Goal: Check status

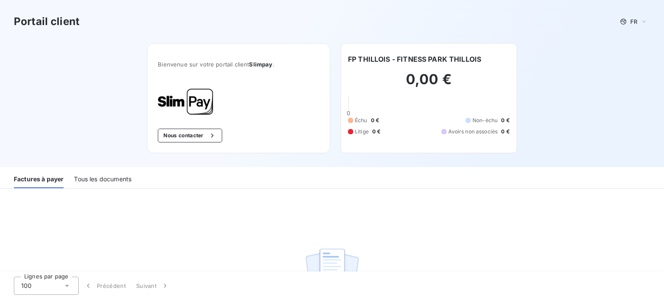
click at [119, 180] on div "Tous les documents" at bounding box center [102, 179] width 57 height 18
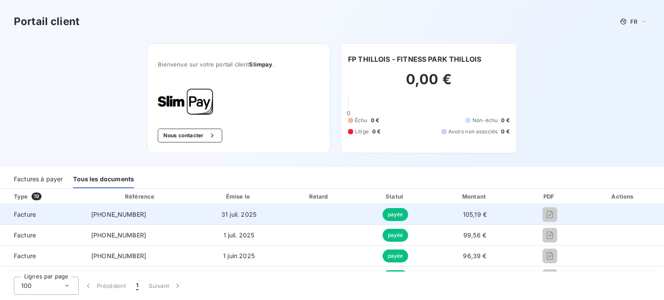
drag, startPoint x: 167, startPoint y: 214, endPoint x: 188, endPoint y: 213, distance: 21.2
click at [168, 214] on td "25-07-0115109" at bounding box center [140, 214] width 113 height 21
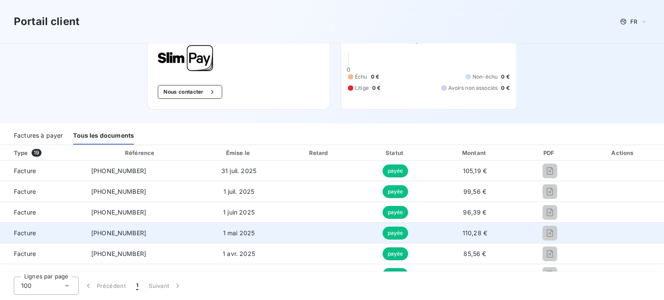
scroll to position [86, 0]
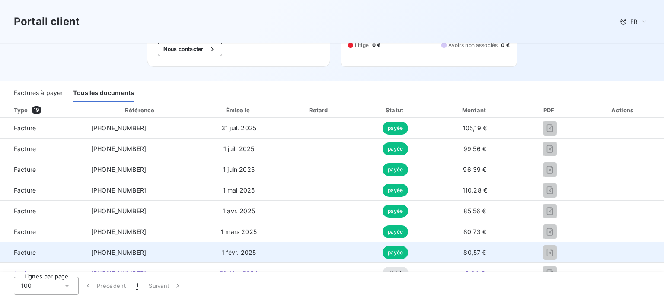
click at [489, 242] on td "80,57 €" at bounding box center [475, 252] width 84 height 21
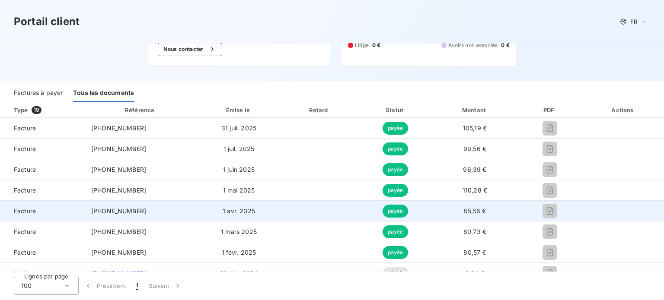
click at [493, 215] on td "85,56 €" at bounding box center [475, 211] width 84 height 21
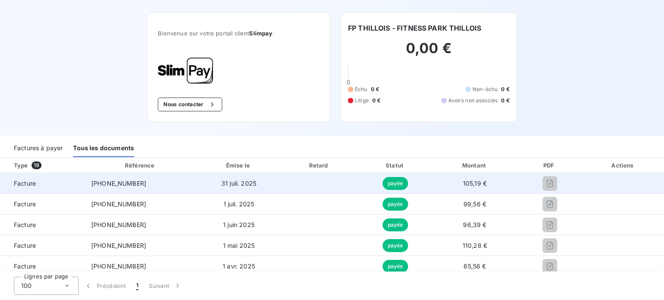
scroll to position [0, 0]
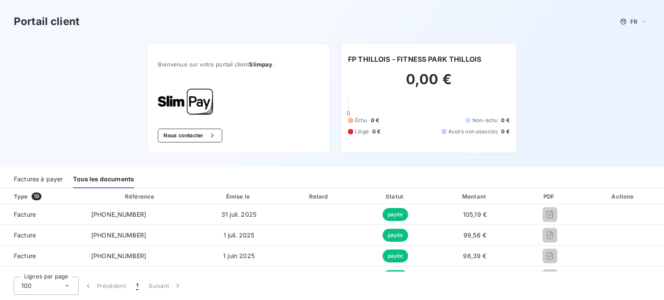
click at [31, 177] on div "Factures à payer" at bounding box center [38, 179] width 49 height 18
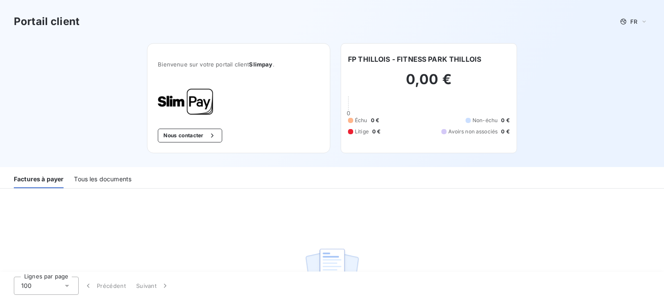
click at [116, 181] on div "Tous les documents" at bounding box center [102, 179] width 57 height 18
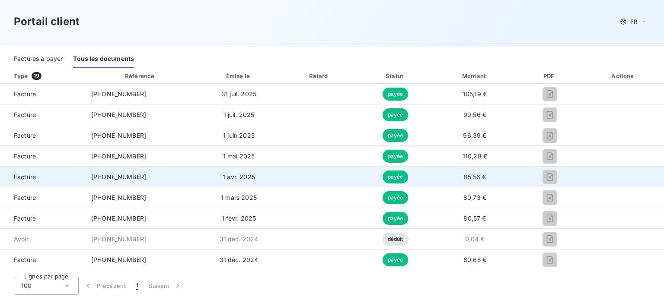
scroll to position [130, 0]
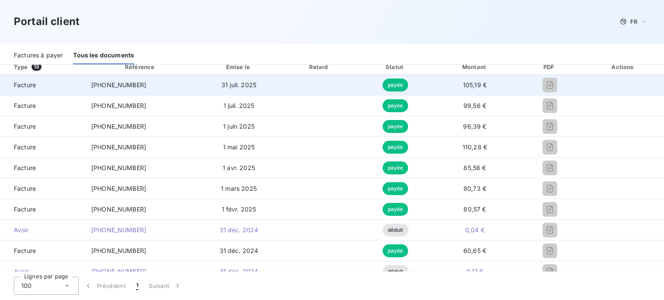
click at [362, 94] on td "payée" at bounding box center [395, 85] width 75 height 21
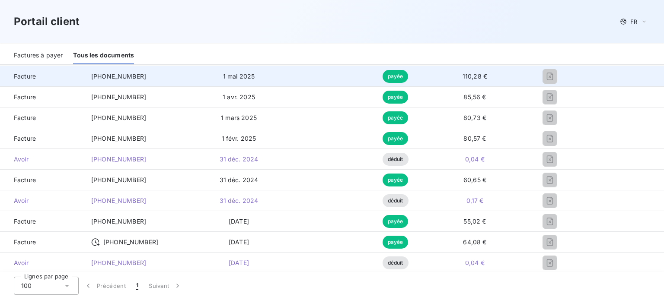
scroll to position [216, 0]
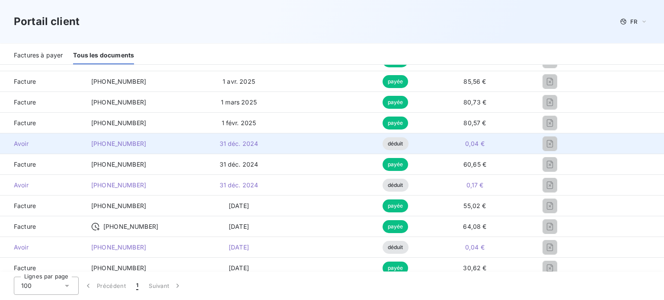
click at [395, 152] on td "déduit" at bounding box center [395, 144] width 75 height 21
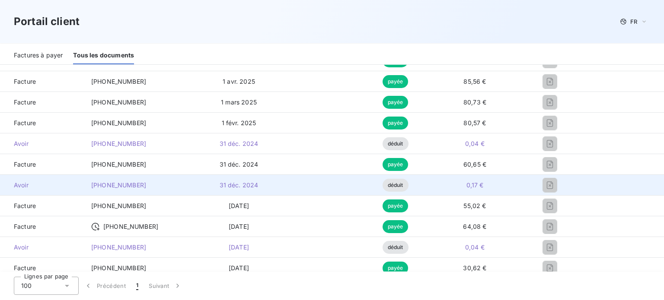
click at [384, 194] on td "déduit" at bounding box center [395, 185] width 75 height 21
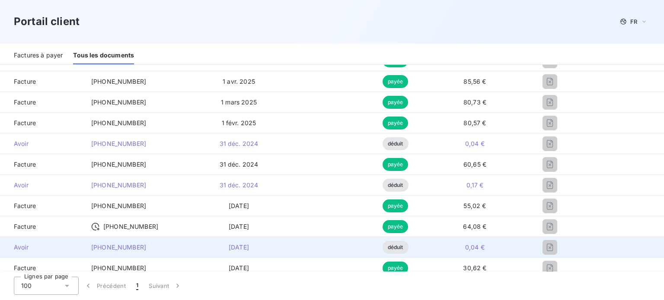
click at [433, 251] on td "0,04 €" at bounding box center [475, 247] width 84 height 21
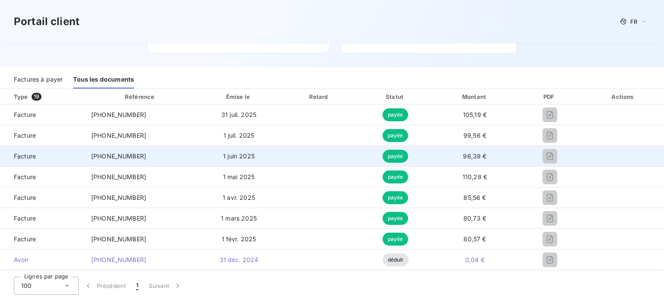
scroll to position [86, 0]
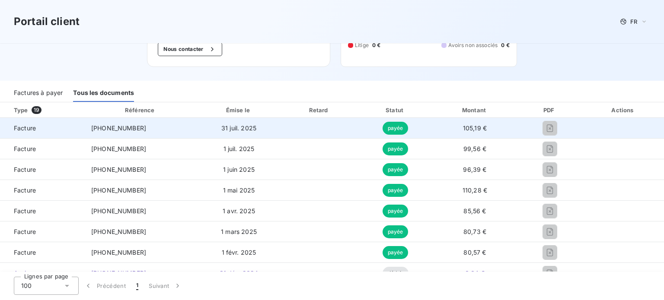
click at [358, 131] on td "payée" at bounding box center [395, 128] width 75 height 21
click at [369, 128] on td "payée" at bounding box center [395, 128] width 75 height 21
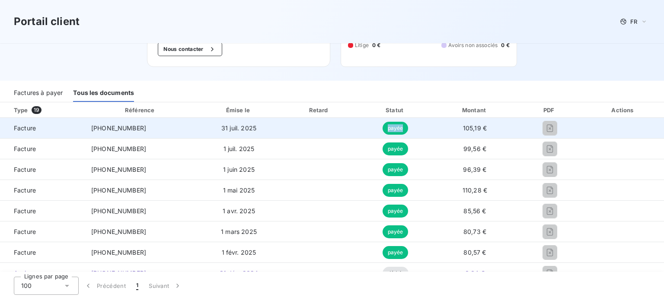
click at [369, 128] on td "payée" at bounding box center [395, 128] width 75 height 21
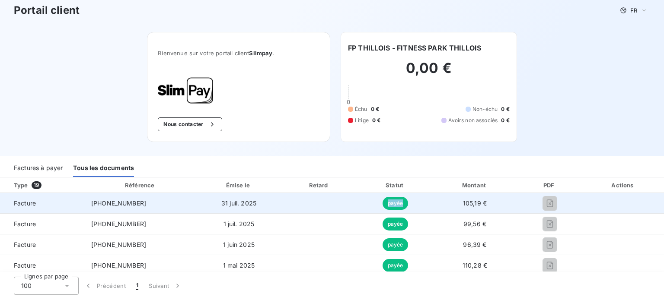
scroll to position [0, 0]
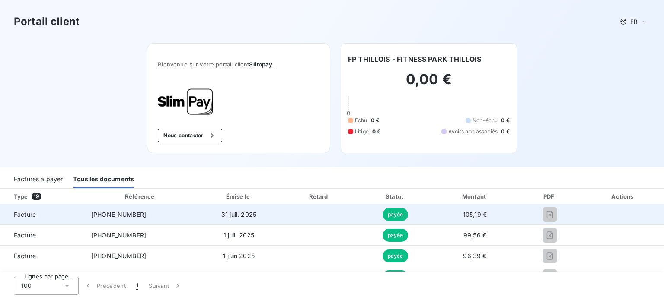
click at [477, 219] on td "105,19 €" at bounding box center [475, 214] width 84 height 21
drag, startPoint x: 86, startPoint y: 221, endPoint x: 392, endPoint y: 215, distance: 306.8
click at [392, 215] on tr "Facture 25-07-0115109 31 juil. 2025 payée 105,19 €" at bounding box center [332, 214] width 664 height 21
